Goal: Information Seeking & Learning: Check status

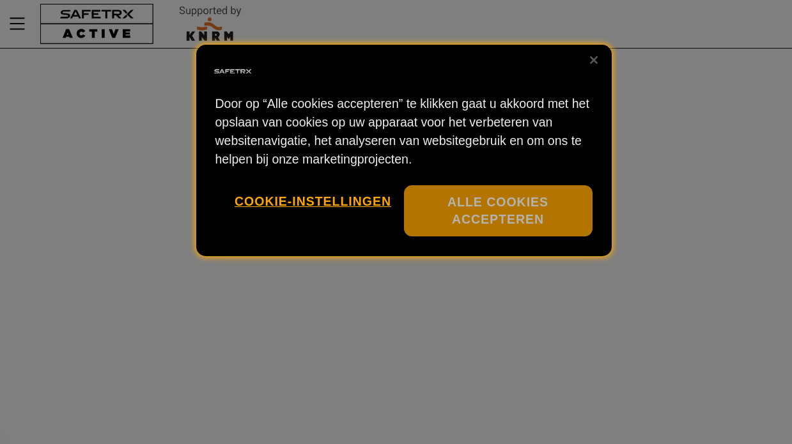
click at [488, 210] on button "Alle cookies accepteren" at bounding box center [498, 211] width 189 height 52
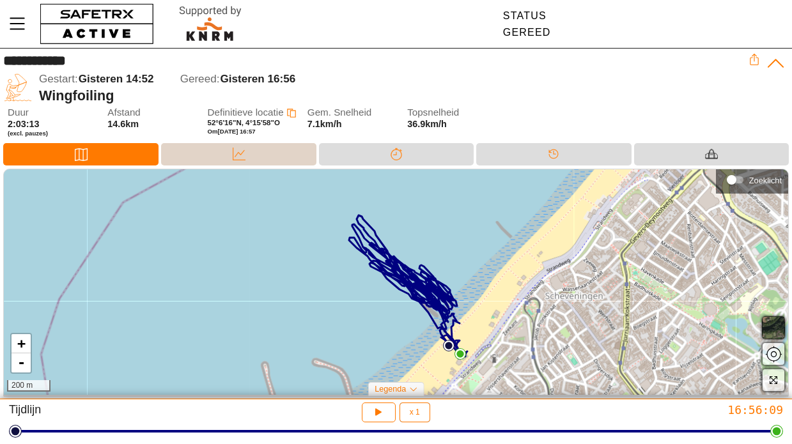
click at [258, 145] on div "Data" at bounding box center [238, 154] width 155 height 22
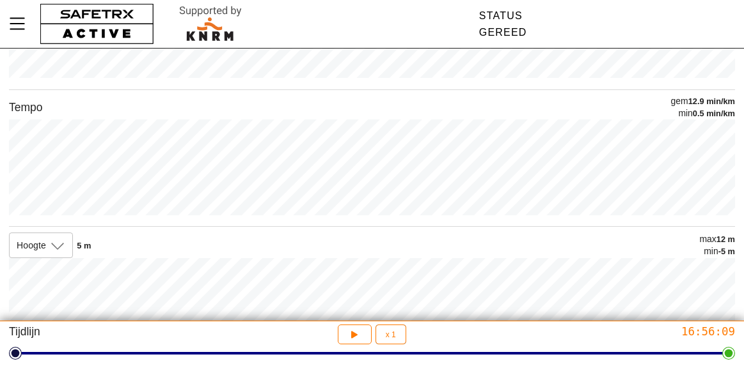
scroll to position [347, 0]
drag, startPoint x: 727, startPoint y: 355, endPoint x: 715, endPoint y: 357, distance: 11.6
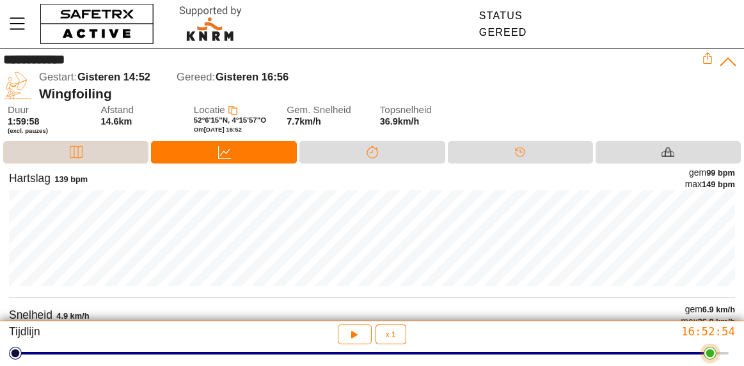
scroll to position [2, 0]
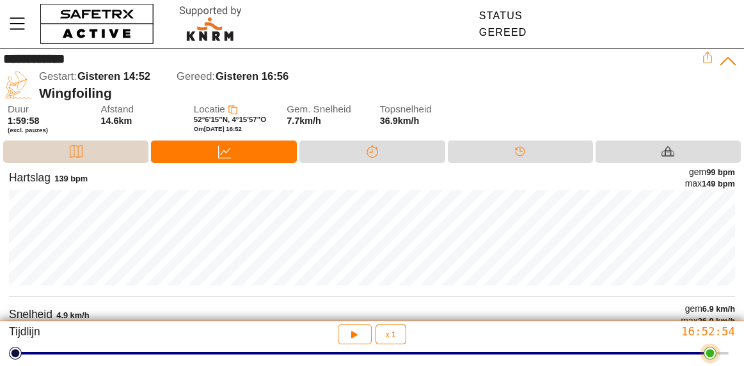
click at [90, 144] on div "Kaart" at bounding box center [75, 152] width 145 height 22
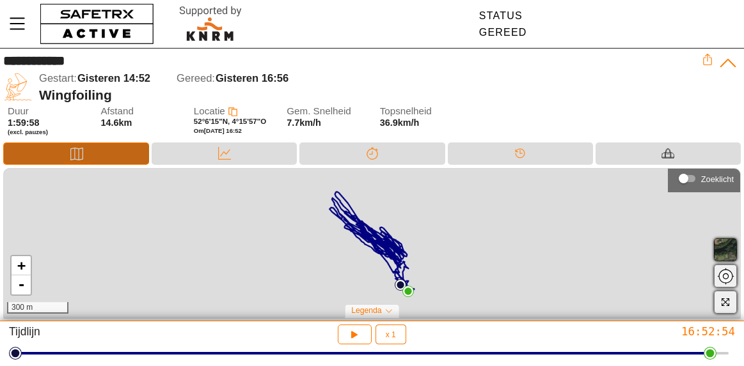
scroll to position [0, 0]
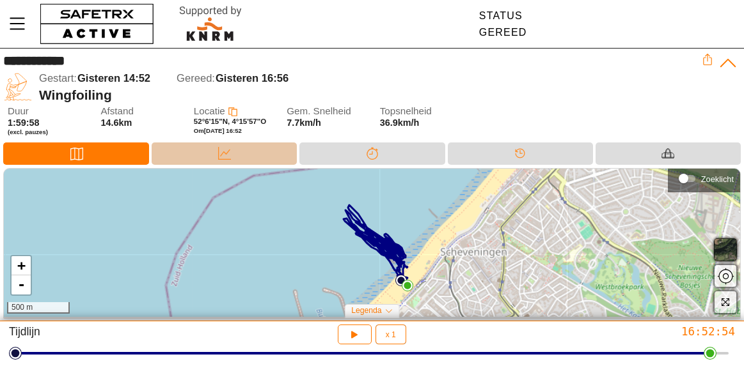
click at [235, 149] on div "Data" at bounding box center [225, 153] width 26 height 19
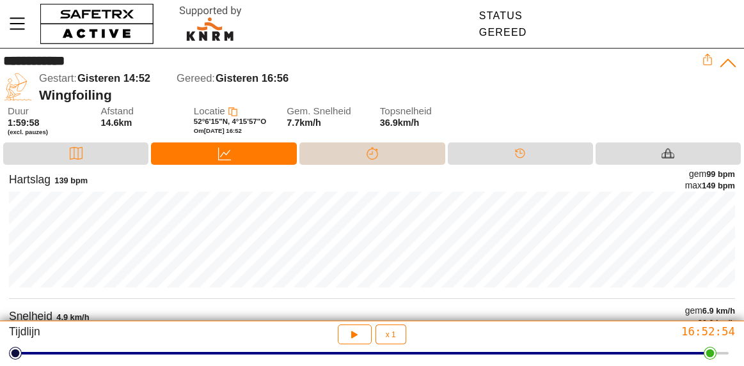
click at [380, 148] on div "Splitsen" at bounding box center [372, 153] width 26 height 19
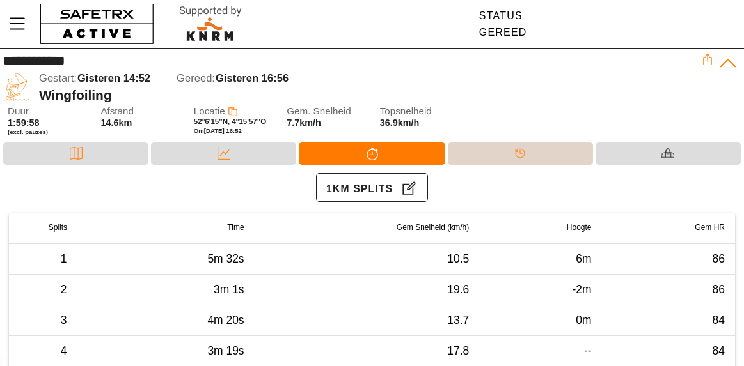
drag, startPoint x: 510, startPoint y: 151, endPoint x: 539, endPoint y: 156, distance: 29.2
click at [510, 151] on div "Tijdlijn" at bounding box center [520, 153] width 26 height 19
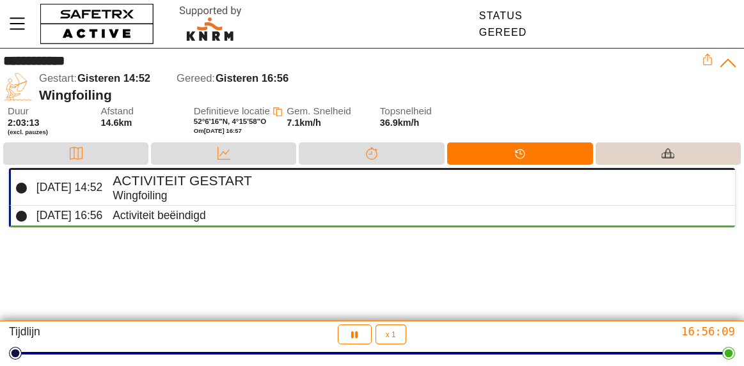
click at [681, 154] on div "Materiaal" at bounding box center [667, 154] width 145 height 22
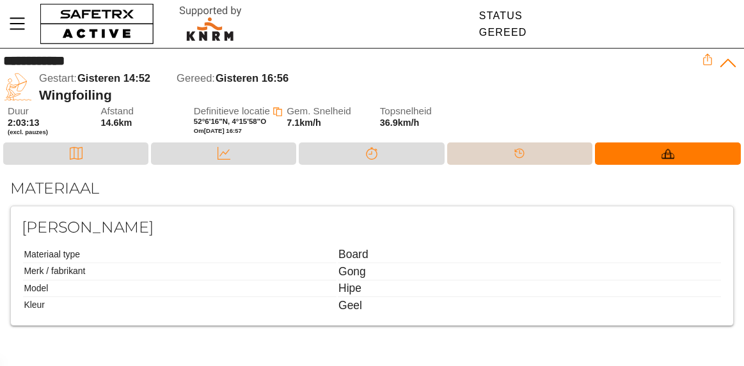
click at [538, 148] on div "Tijdlijn" at bounding box center [519, 154] width 145 height 22
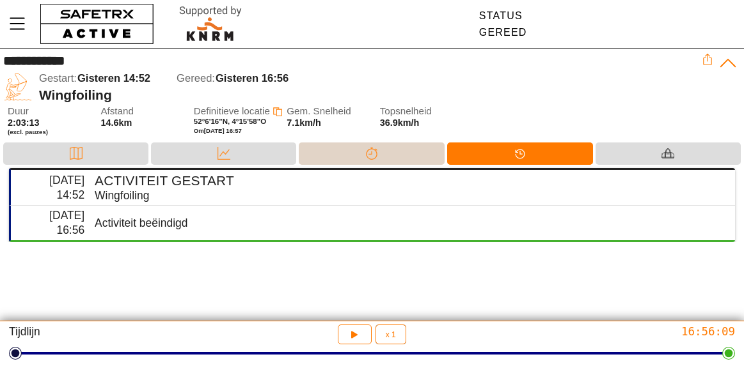
click at [384, 150] on div "Splitsen" at bounding box center [371, 154] width 145 height 22
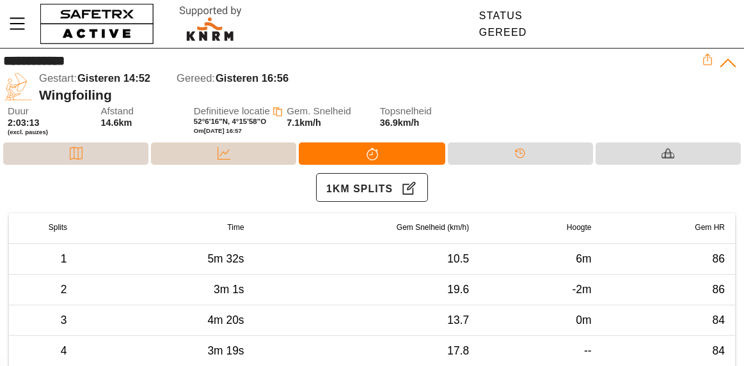
click at [209, 144] on div "Data" at bounding box center [223, 154] width 145 height 22
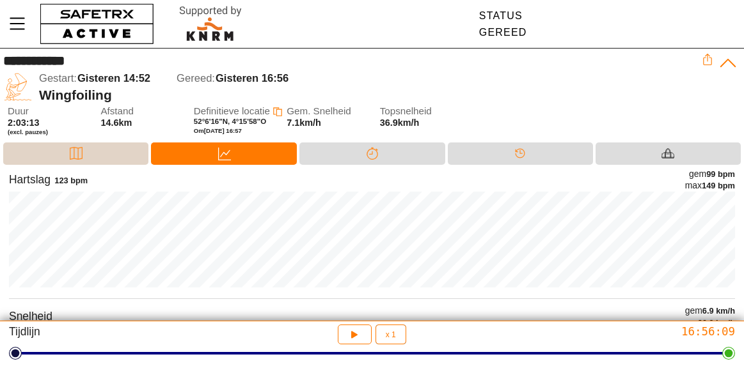
click at [96, 152] on div "Kaart" at bounding box center [75, 154] width 145 height 22
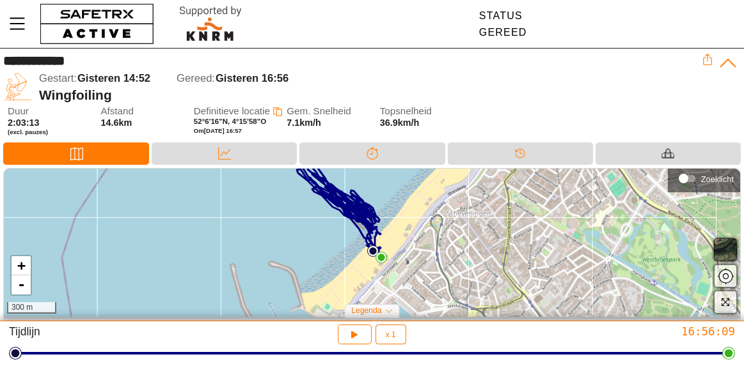
drag, startPoint x: 438, startPoint y: 270, endPoint x: 412, endPoint y: 234, distance: 44.0
click at [413, 234] on div "+ - 300 m" at bounding box center [372, 243] width 736 height 148
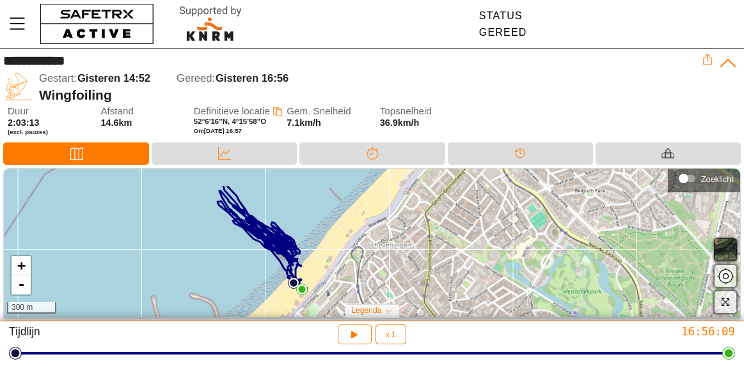
drag, startPoint x: 435, startPoint y: 231, endPoint x: 366, endPoint y: 251, distance: 71.4
click at [351, 264] on div "+ - 300 m" at bounding box center [372, 243] width 736 height 148
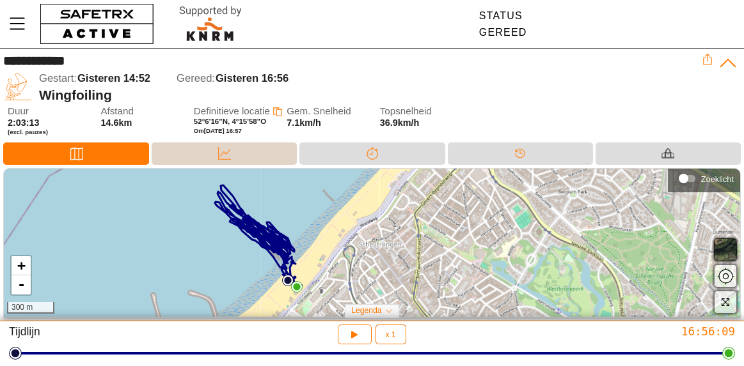
click at [246, 152] on div "Data" at bounding box center [224, 154] width 145 height 22
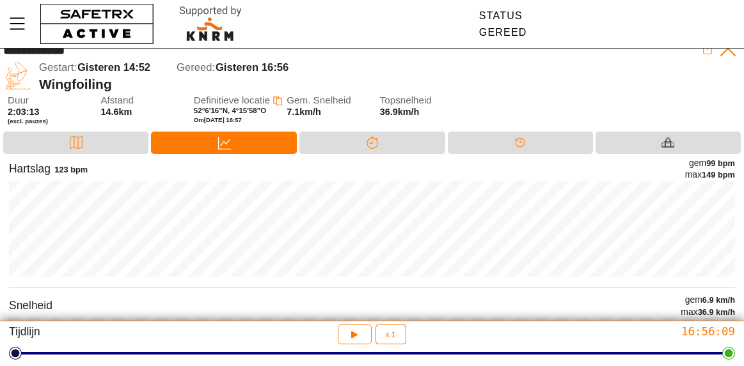
scroll to position [8, 0]
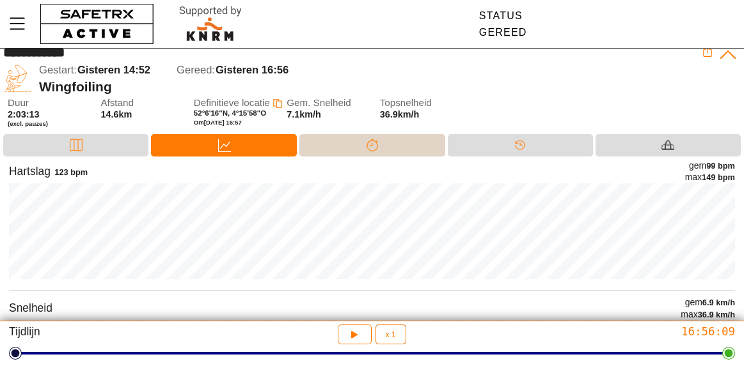
click at [412, 141] on div "Splitsen" at bounding box center [371, 145] width 145 height 22
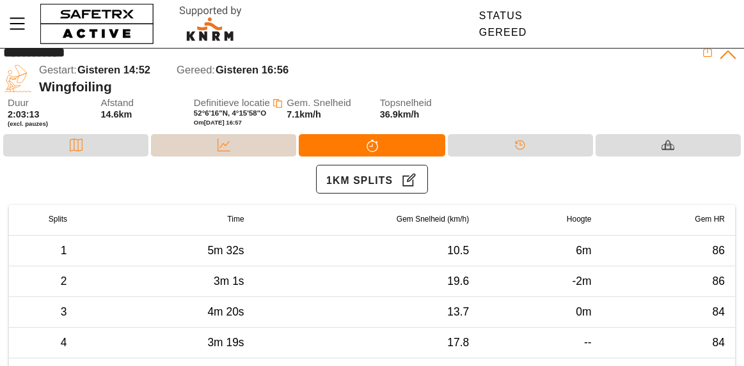
click at [228, 145] on icon at bounding box center [223, 145] width 13 height 13
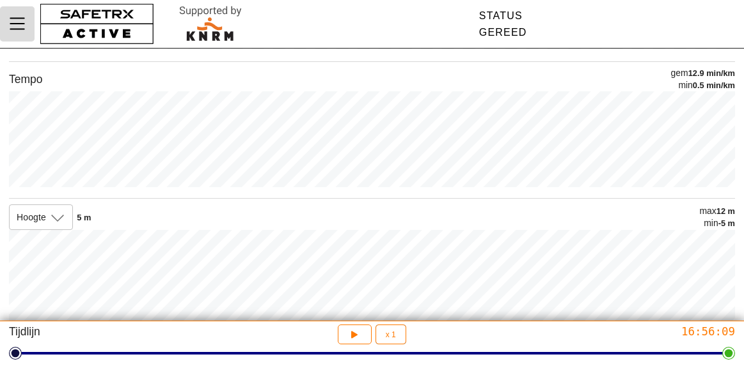
scroll to position [266, 0]
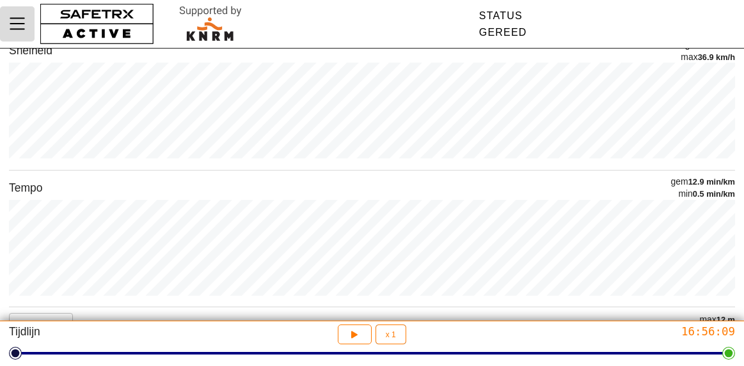
click at [18, 22] on icon "Menu" at bounding box center [17, 24] width 22 height 22
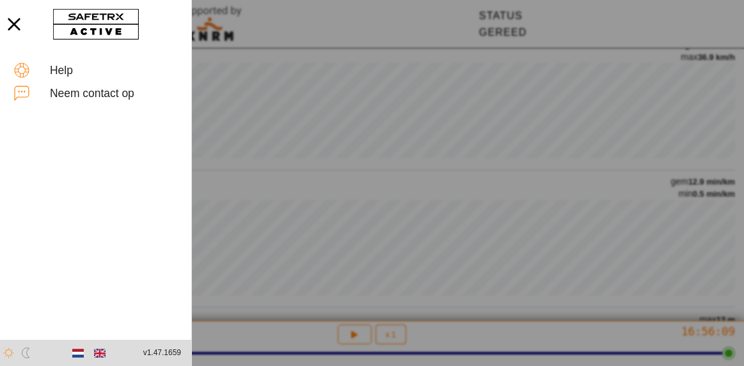
click at [406, 174] on div at bounding box center [372, 183] width 744 height 366
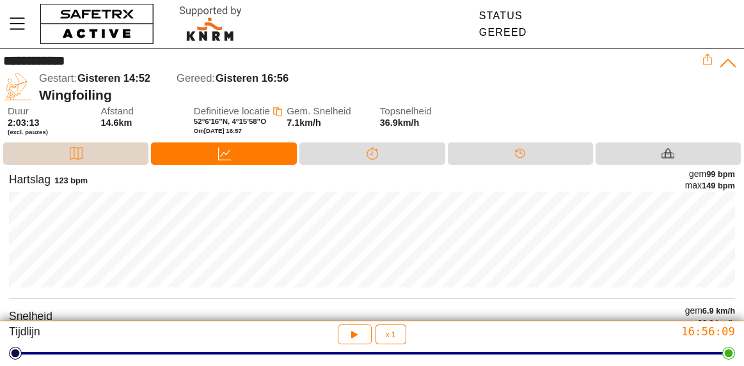
drag, startPoint x: 78, startPoint y: 150, endPoint x: 90, endPoint y: 149, distance: 11.5
click at [78, 150] on icon at bounding box center [76, 153] width 13 height 13
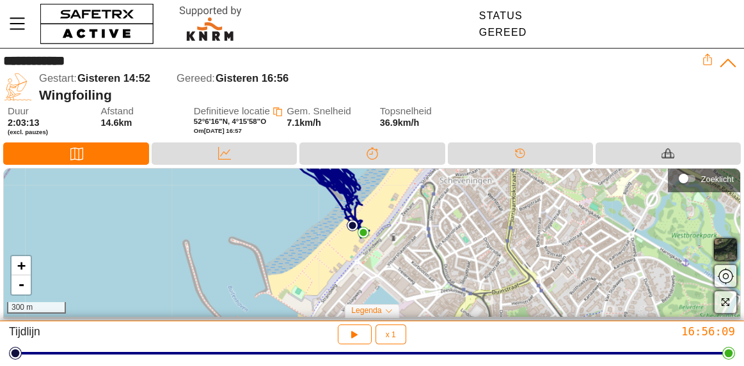
drag, startPoint x: 434, startPoint y: 271, endPoint x: 334, endPoint y: 226, distance: 109.9
click at [382, 202] on div "+ - 300 m" at bounding box center [372, 243] width 736 height 148
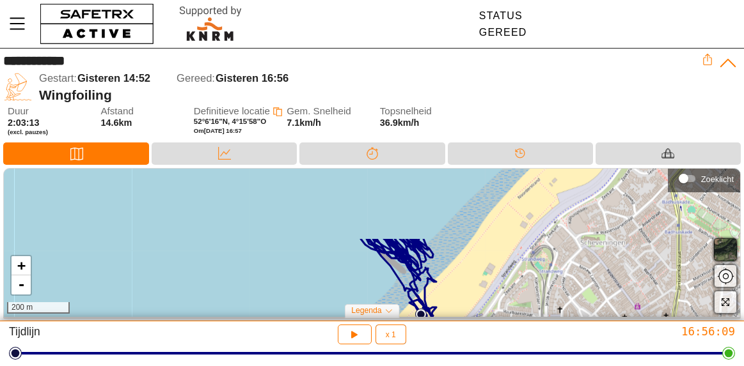
drag, startPoint x: 373, startPoint y: 260, endPoint x: 410, endPoint y: 303, distance: 56.7
click at [410, 303] on div "+ - 200 m" at bounding box center [372, 243] width 736 height 148
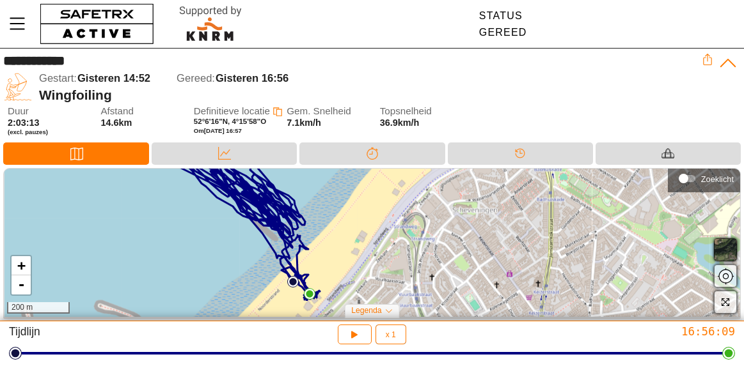
drag, startPoint x: 406, startPoint y: 243, endPoint x: 302, endPoint y: 180, distance: 121.6
click at [263, 199] on icon at bounding box center [234, 211] width 172 height 180
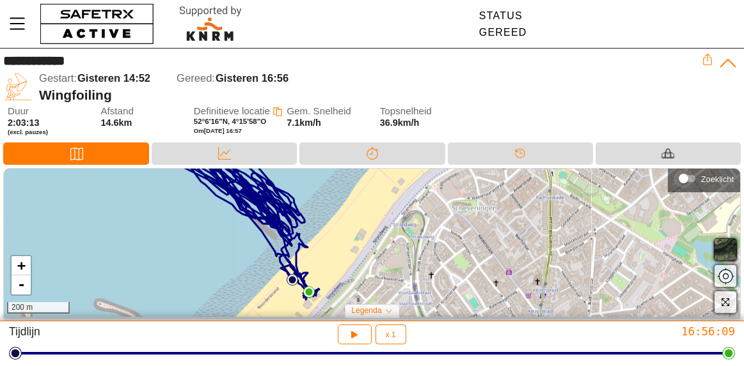
click at [688, 178] on div "Zoeklicht" at bounding box center [683, 179] width 10 height 10
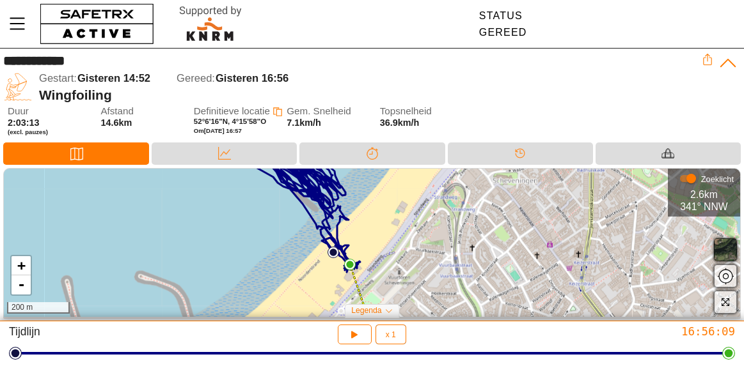
drag, startPoint x: 403, startPoint y: 259, endPoint x: 445, endPoint y: 237, distance: 46.9
click at [456, 236] on div "+ - 200 m" at bounding box center [372, 243] width 736 height 148
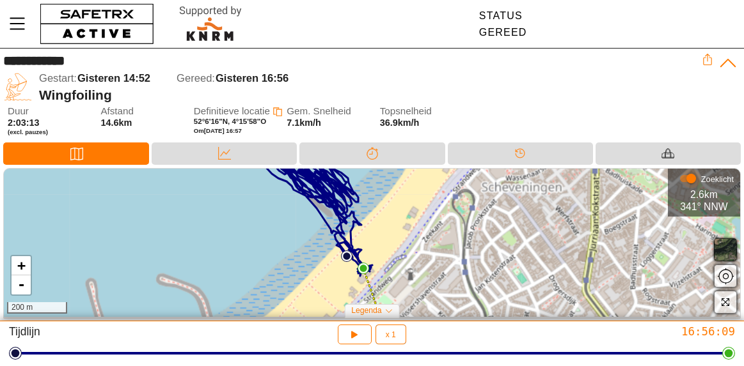
click at [687, 176] on div "Zoeklicht" at bounding box center [691, 179] width 10 height 10
click at [725, 63] on icon at bounding box center [727, 63] width 19 height 19
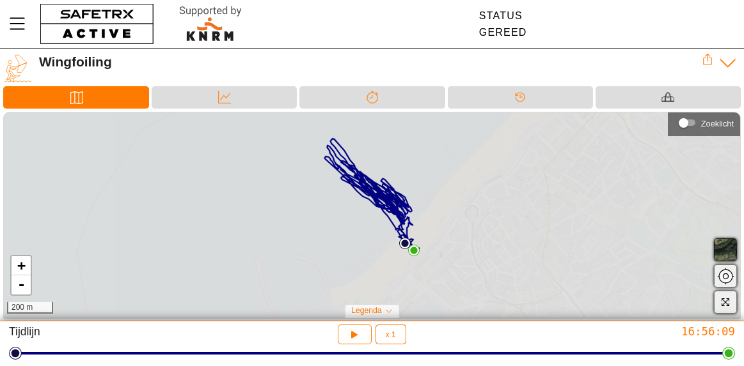
scroll to position [0, 0]
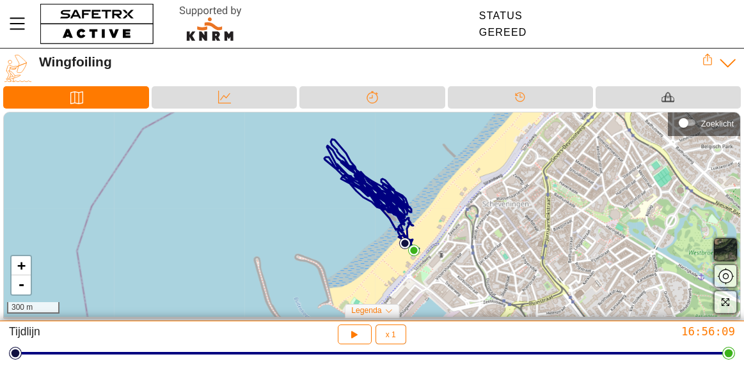
click at [726, 61] on icon at bounding box center [727, 63] width 19 height 19
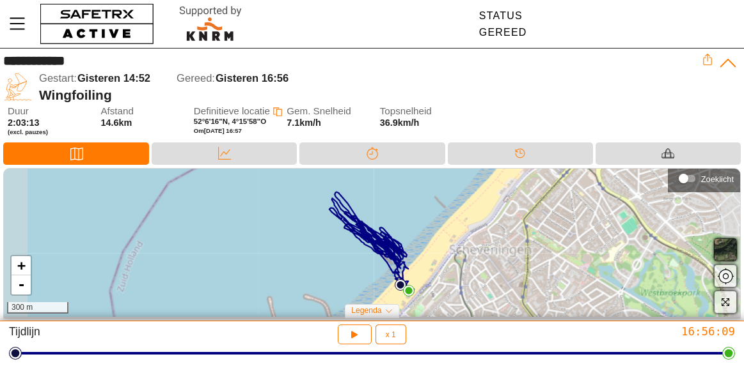
click at [726, 61] on icon at bounding box center [727, 63] width 15 height 8
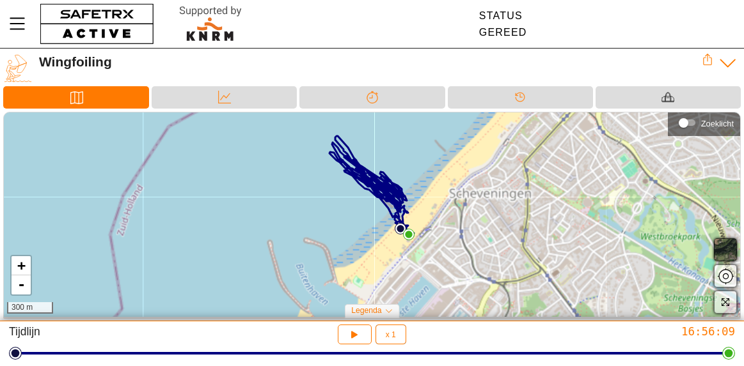
click at [726, 61] on icon at bounding box center [727, 63] width 19 height 19
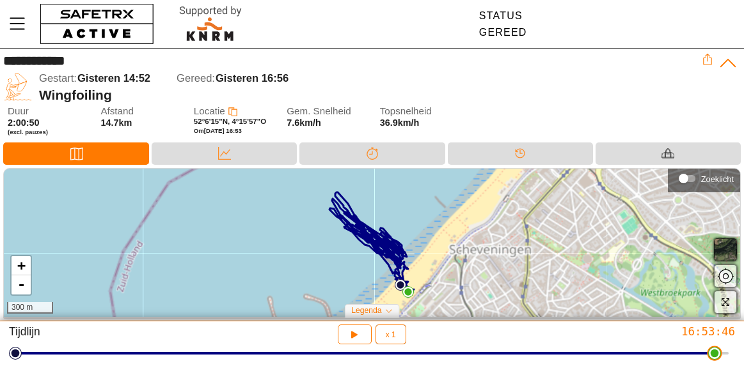
drag, startPoint x: 729, startPoint y: 358, endPoint x: 721, endPoint y: 341, distance: 19.2
click at [721, 341] on html "**********" at bounding box center [372, 183] width 744 height 366
click at [375, 148] on icon at bounding box center [372, 153] width 13 height 13
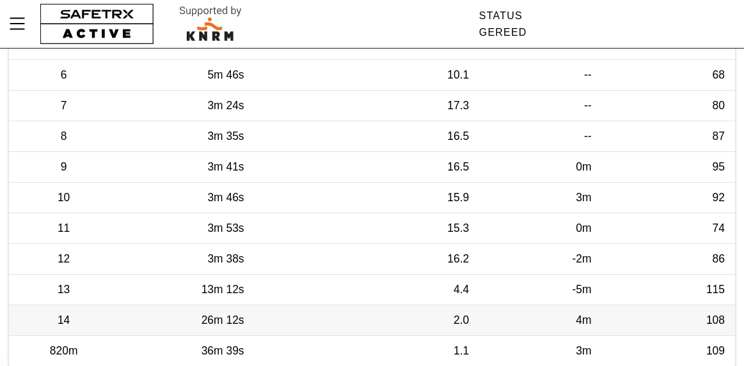
scroll to position [337, 0]
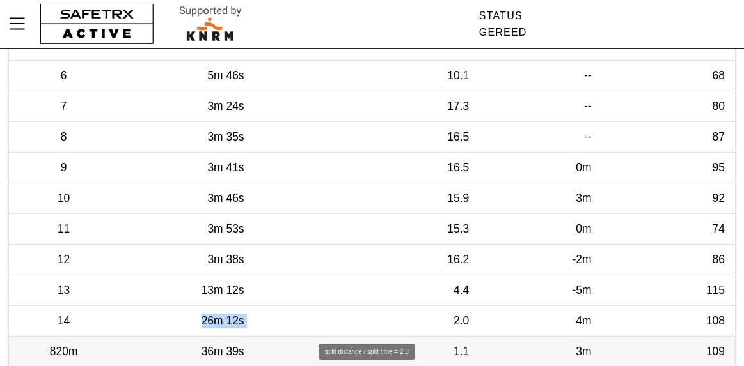
drag, startPoint x: 203, startPoint y: 321, endPoint x: 203, endPoint y: 357, distance: 36.4
click at [262, 320] on tr "14 26m 12s 2.0 4m 108" at bounding box center [372, 321] width 726 height 31
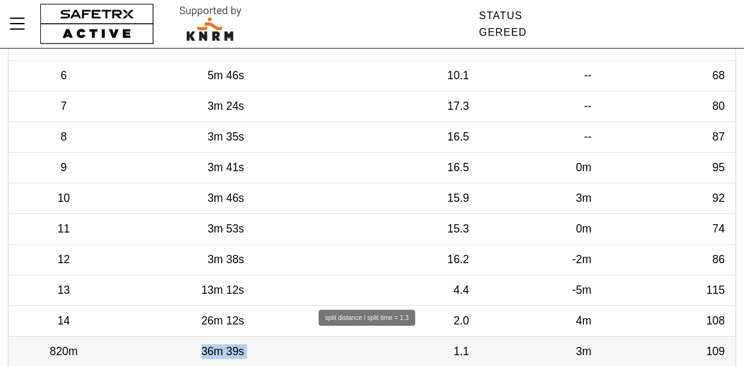
drag, startPoint x: 198, startPoint y: 348, endPoint x: 292, endPoint y: 347, distance: 93.4
click at [292, 347] on tr "820m 36m 39s 1.1 3m 109" at bounding box center [372, 352] width 726 height 31
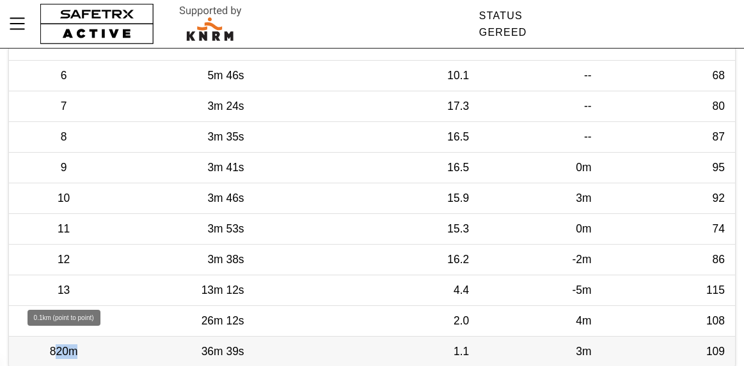
drag, startPoint x: 54, startPoint y: 350, endPoint x: 97, endPoint y: 351, distance: 42.9
click at [95, 351] on td "820m" at bounding box center [63, 352] width 109 height 31
drag, startPoint x: 97, startPoint y: 351, endPoint x: 70, endPoint y: 349, distance: 26.9
click at [97, 351] on td "820m" at bounding box center [63, 352] width 109 height 31
drag, startPoint x: 52, startPoint y: 352, endPoint x: 95, endPoint y: 354, distance: 42.2
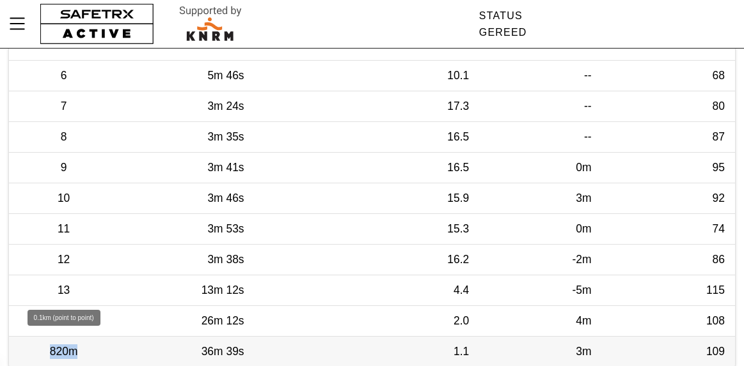
click at [87, 353] on td "820m" at bounding box center [63, 352] width 109 height 31
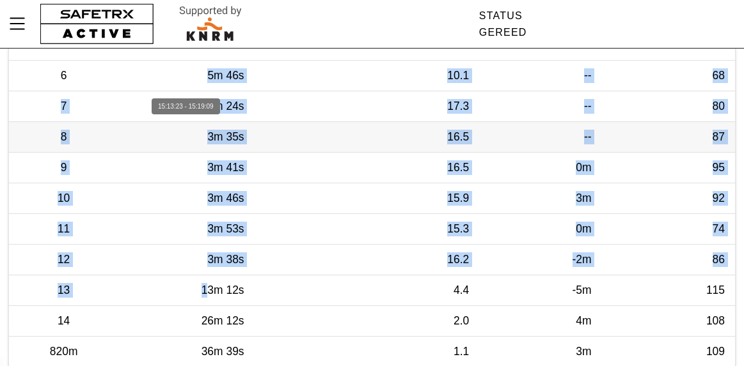
drag, startPoint x: 204, startPoint y: 290, endPoint x: 264, endPoint y: 147, distance: 155.3
click at [202, 79] on tbody "1 5m 32s 10.5 6m 86 2 3m 1s 19.6 -2m 86 3 4m 20s 13.7 0m 84 4 3m 19s 17.8 -- 84…" at bounding box center [372, 137] width 726 height 460
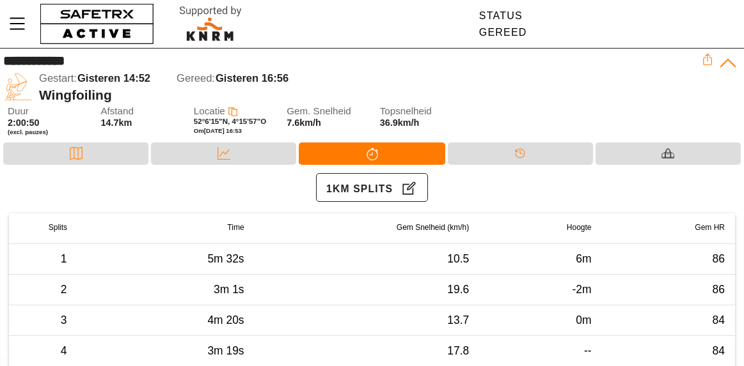
scroll to position [0, 0]
click at [13, 27] on icon "Menu" at bounding box center [17, 24] width 22 height 22
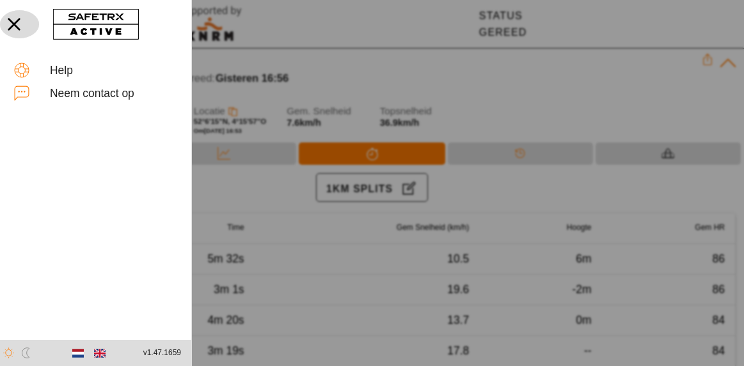
click at [15, 23] on icon "button" at bounding box center [14, 24] width 12 height 12
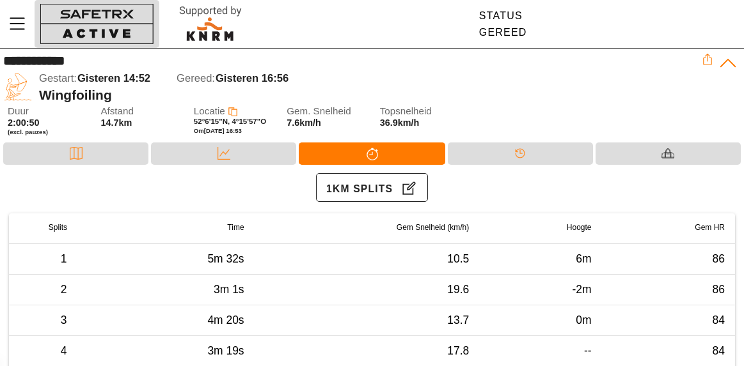
click at [109, 29] on button "button" at bounding box center [97, 24] width 125 height 48
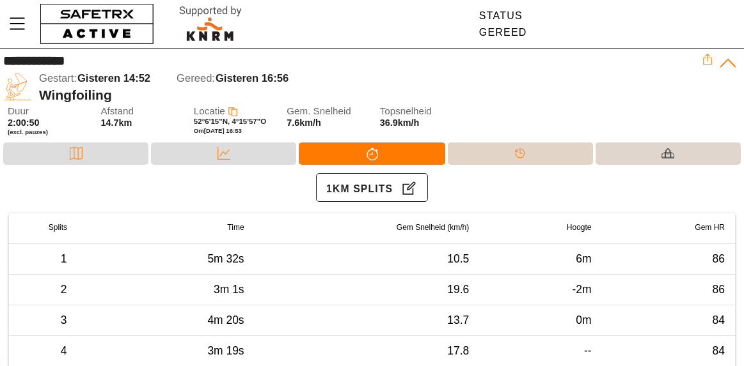
drag, startPoint x: 523, startPoint y: 153, endPoint x: 619, endPoint y: 150, distance: 96.0
click at [523, 153] on icon at bounding box center [519, 153] width 13 height 13
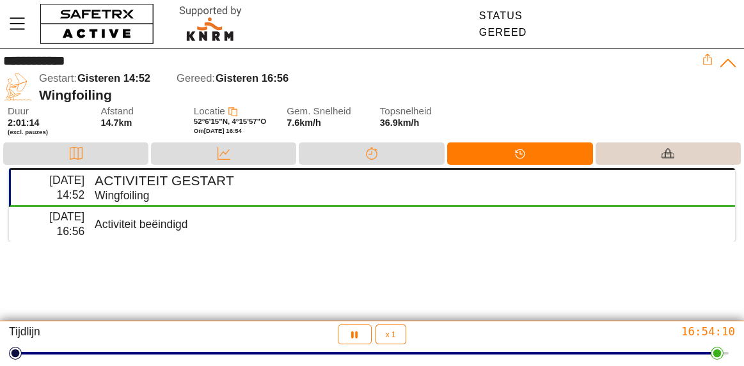
click at [695, 147] on div "Materiaal" at bounding box center [667, 154] width 145 height 22
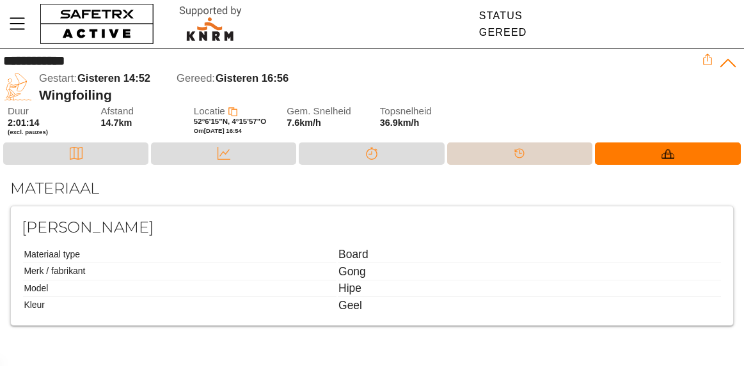
drag, startPoint x: 527, startPoint y: 150, endPoint x: 454, endPoint y: 161, distance: 73.7
click at [526, 150] on div "Tijdlijn" at bounding box center [519, 153] width 26 height 19
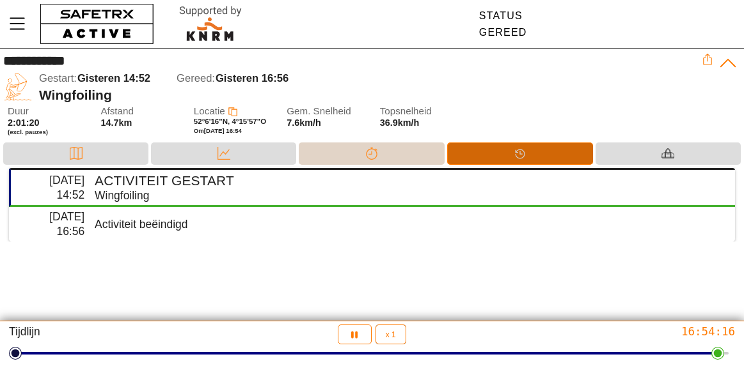
click at [396, 158] on div "Splitsen" at bounding box center [371, 154] width 145 height 22
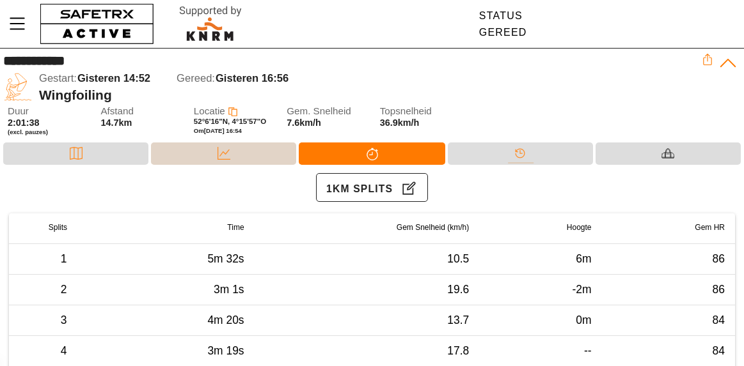
click at [253, 145] on div "Data" at bounding box center [223, 154] width 145 height 22
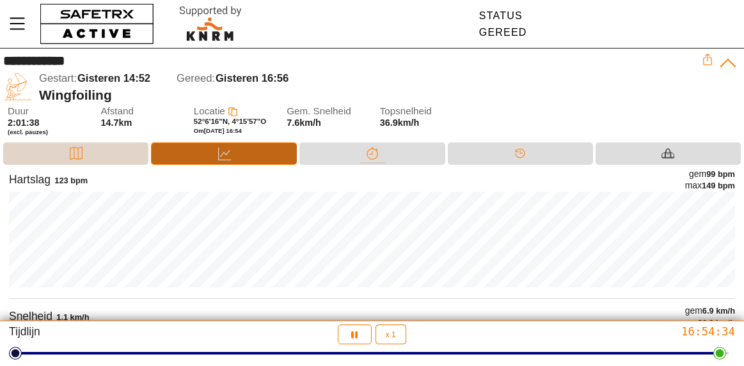
drag, startPoint x: 58, startPoint y: 144, endPoint x: 238, endPoint y: 151, distance: 180.4
click at [58, 144] on div "Kaart" at bounding box center [75, 154] width 145 height 22
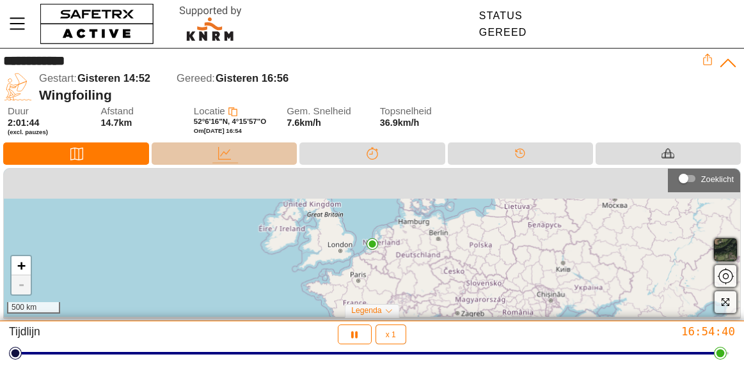
click at [238, 151] on div "Data" at bounding box center [224, 154] width 145 height 22
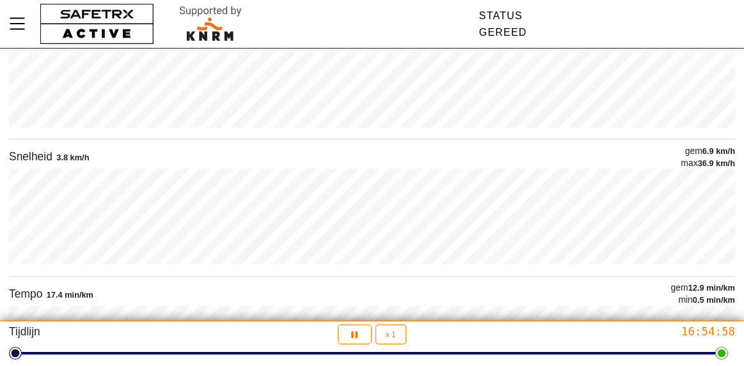
scroll to position [0, 0]
